Goal: Task Accomplishment & Management: Manage account settings

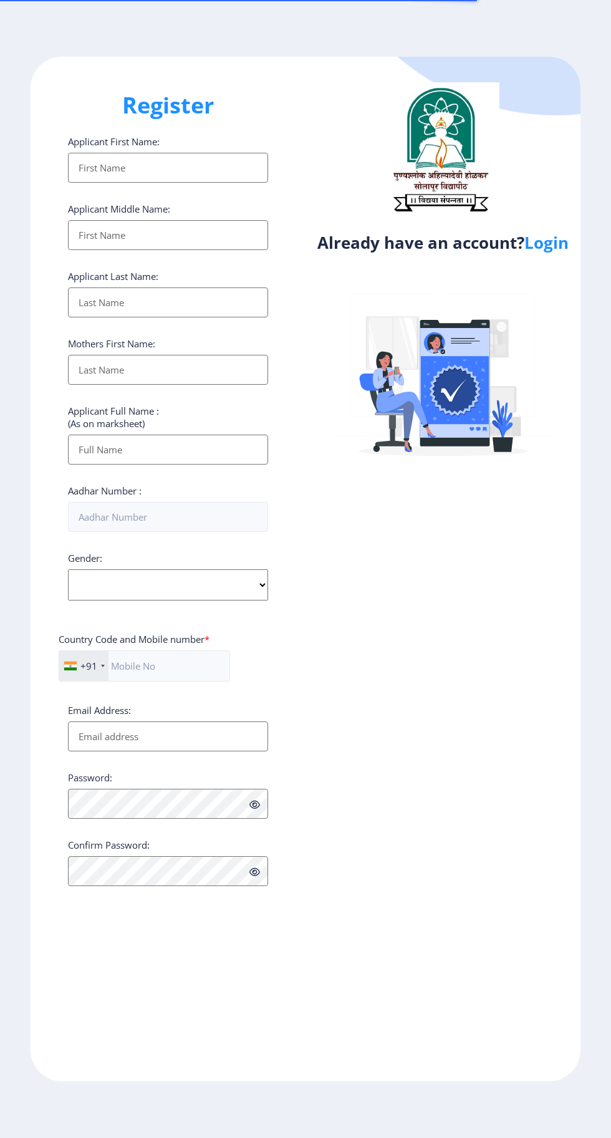
select select
click at [553, 250] on link "Login" at bounding box center [547, 242] width 44 height 22
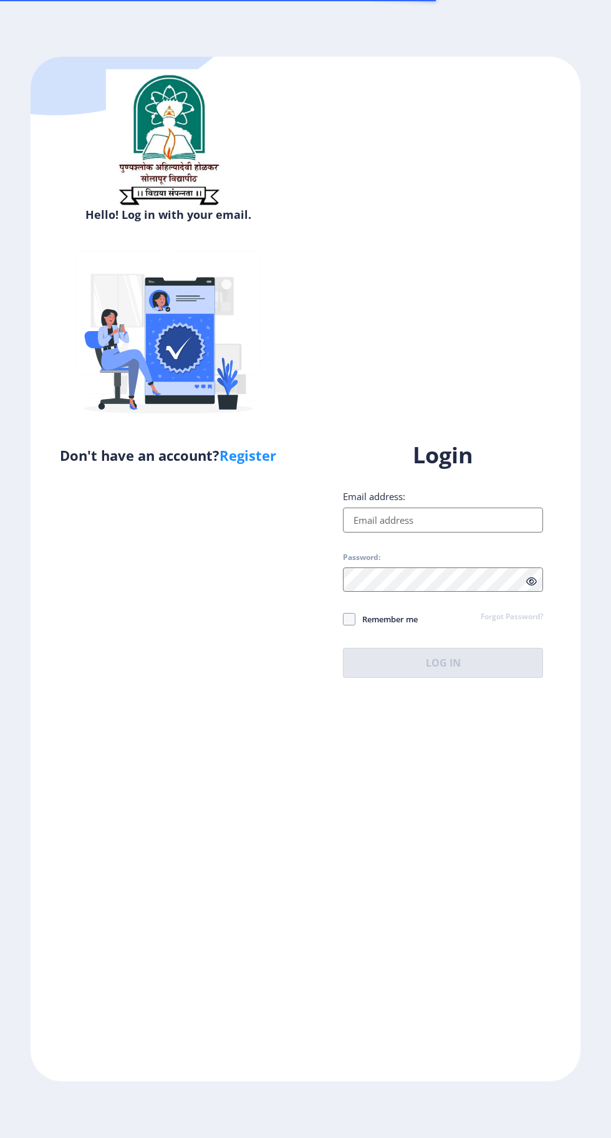
click at [442, 533] on input "Email address:" at bounding box center [443, 520] width 200 height 25
type input "[EMAIL_ADDRESS][DOMAIN_NAME]"
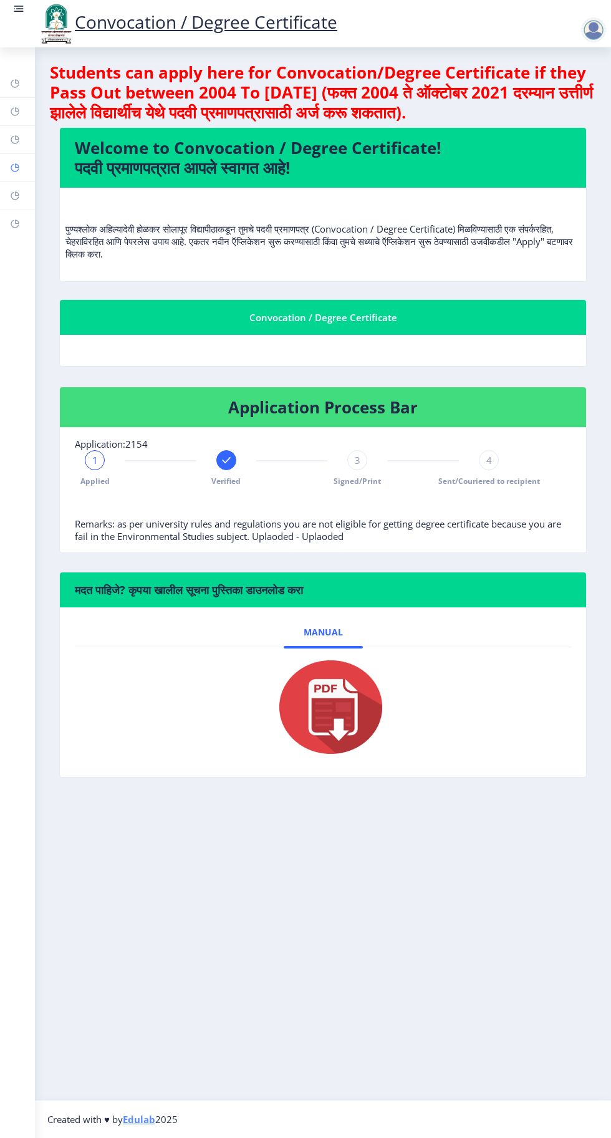
click at [15, 167] on rect at bounding box center [15, 168] width 10 height 10
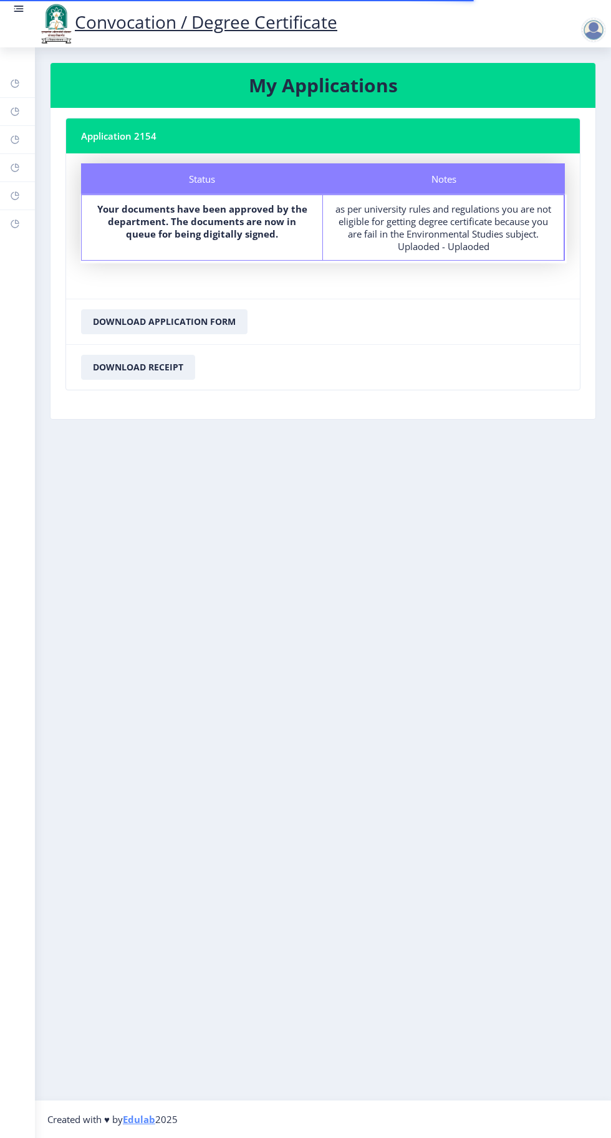
click at [587, 27] on div at bounding box center [593, 29] width 25 height 25
click at [559, 97] on span "Log out" at bounding box center [561, 97] width 80 height 15
